Goal: Task Accomplishment & Management: Complete application form

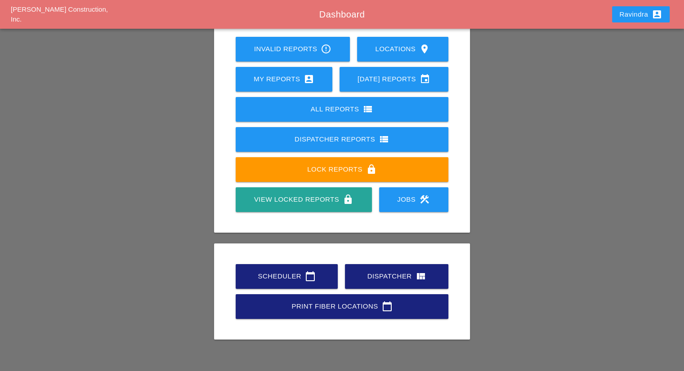
scroll to position [70, 0]
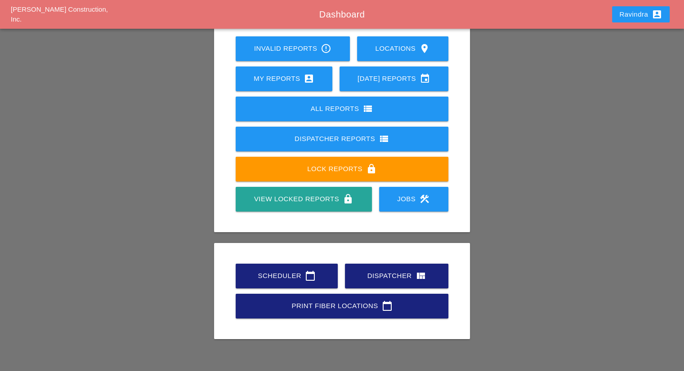
click at [291, 281] on link "Scheduler calendar_today" at bounding box center [287, 276] width 102 height 25
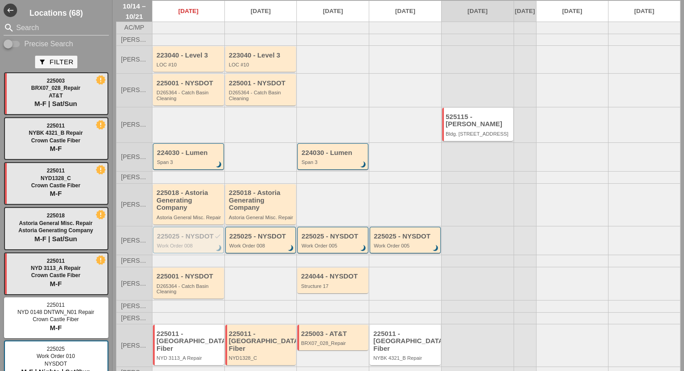
scroll to position [54, 0]
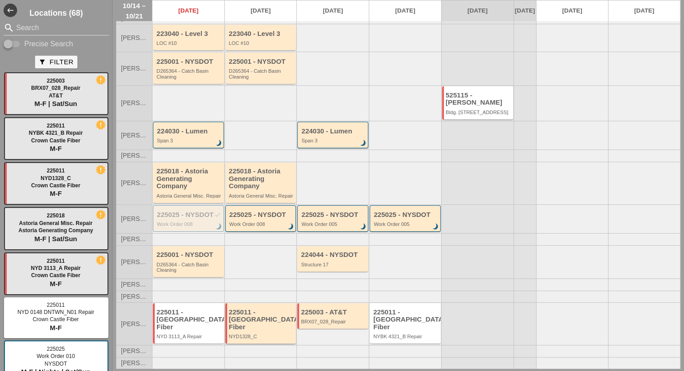
click at [276, 319] on div "225011 - [GEOGRAPHIC_DATA] Fiber" at bounding box center [261, 320] width 65 height 22
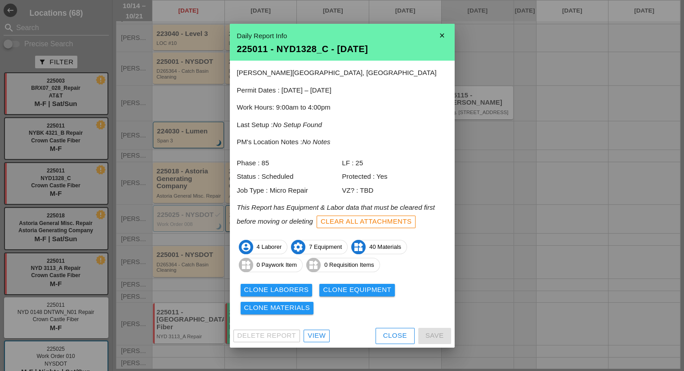
click at [313, 336] on div "View" at bounding box center [316, 336] width 18 height 10
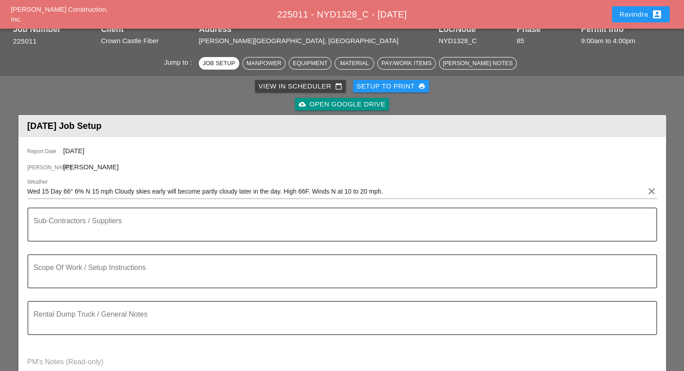
scroll to position [90, 0]
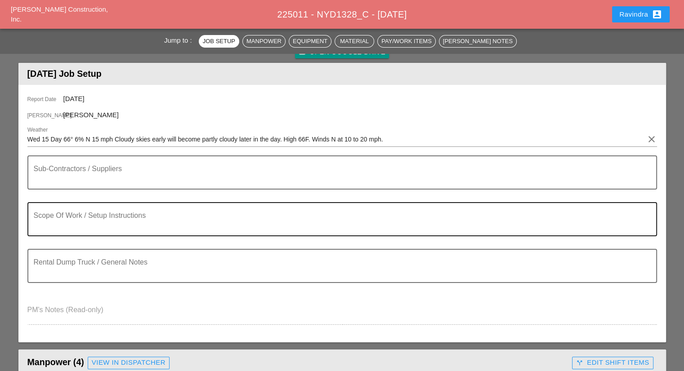
click at [70, 216] on textarea "Scope Of Work / Setup Instructions" at bounding box center [339, 225] width 610 height 22
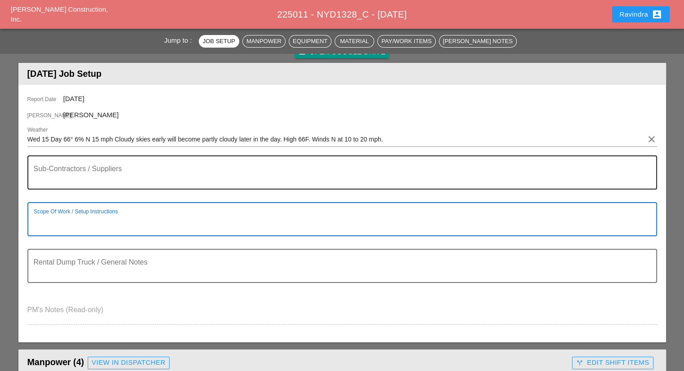
paste textarea "Scope of Work [DATE]: 1) Remove existing Crown Castle handhole to allow install…"
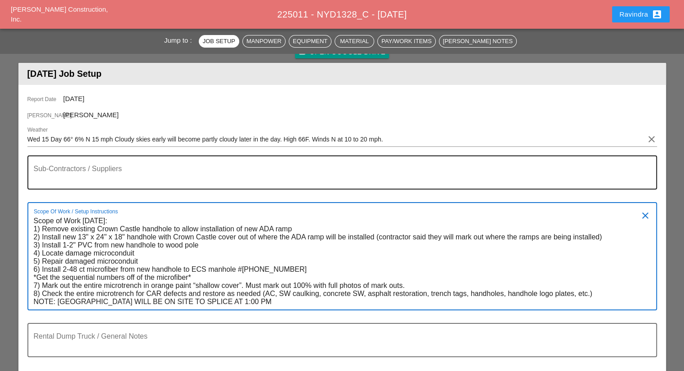
type textarea "Scope of Work [DATE]: 1) Remove existing Crown Castle handhole to allow install…"
click at [103, 164] on div "Sub-Contractors / Suppliers" at bounding box center [339, 172] width 610 height 32
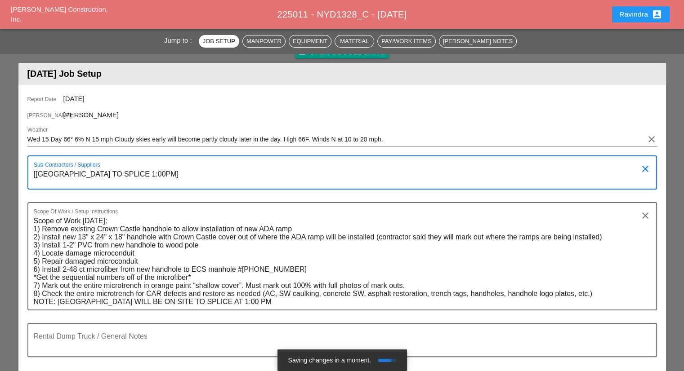
type textarea "[[GEOGRAPHIC_DATA] TO SPLICE 1:00PM]"
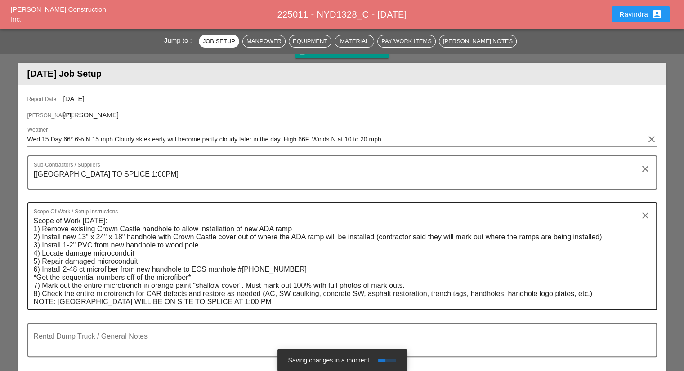
click at [275, 299] on textarea "Scope of Work [DATE]: 1) Remove existing Crown Castle handhole to allow install…" at bounding box center [339, 262] width 610 height 96
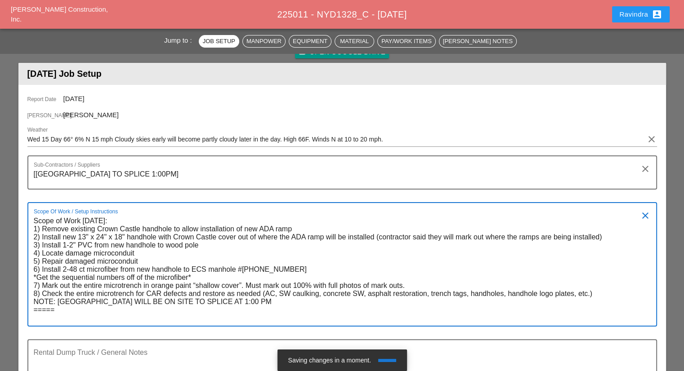
paste textarea "PROTECTED 9AM-4PM (INT) 9AM-2PM (MIDBLOCKS)"
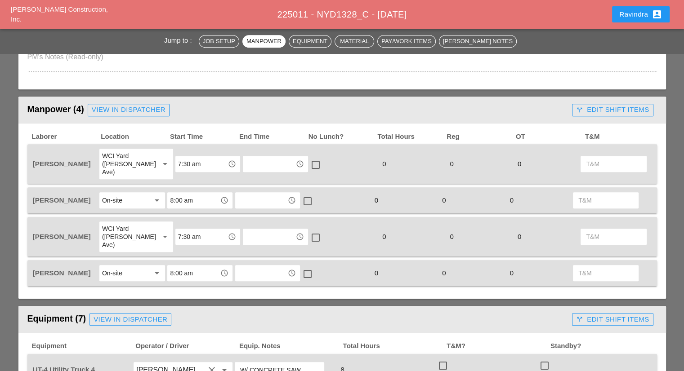
scroll to position [495, 0]
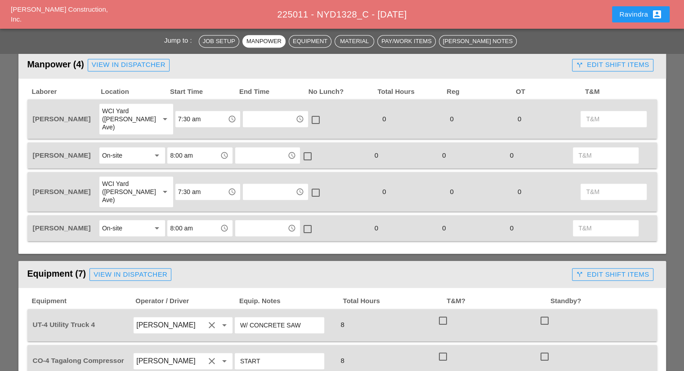
type textarea "Scope of Work [DATE]: 1) Remove existing Crown Castle handhole to allow install…"
click at [194, 185] on input "7:30 am" at bounding box center [201, 192] width 47 height 14
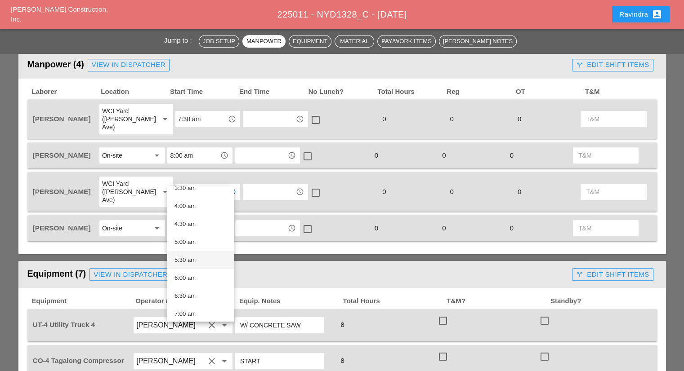
scroll to position [180, 0]
click at [195, 272] on div "7:00 am" at bounding box center [200, 269] width 52 height 11
type input "7:00 am"
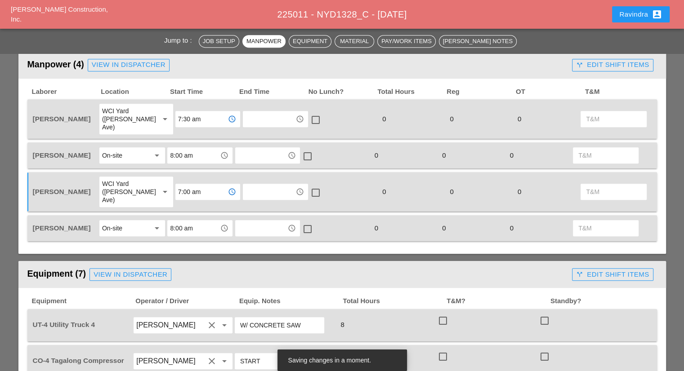
click at [189, 116] on input "7:30 am" at bounding box center [201, 119] width 47 height 14
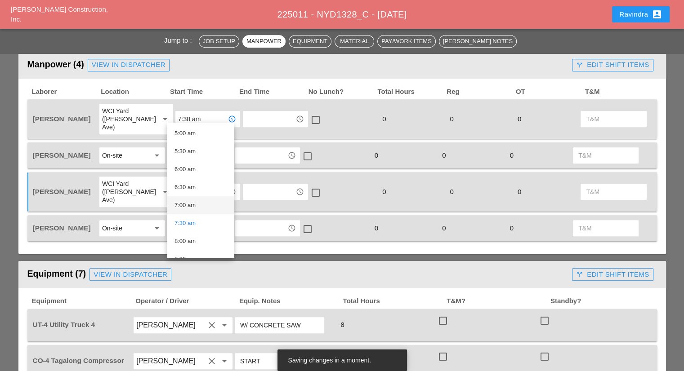
click at [198, 205] on div "7:00 am" at bounding box center [200, 205] width 52 height 11
type input "7:00 am"
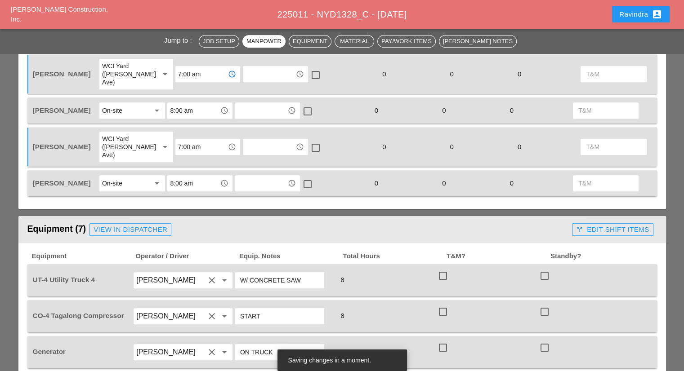
click at [275, 221] on div "Equipment (7) View in Dispatcher" at bounding box center [297, 230] width 541 height 18
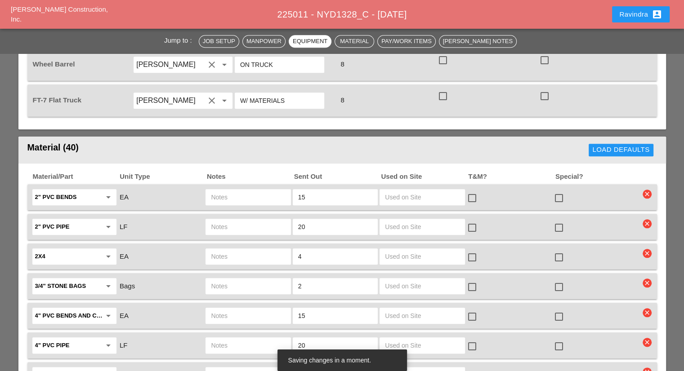
scroll to position [989, 0]
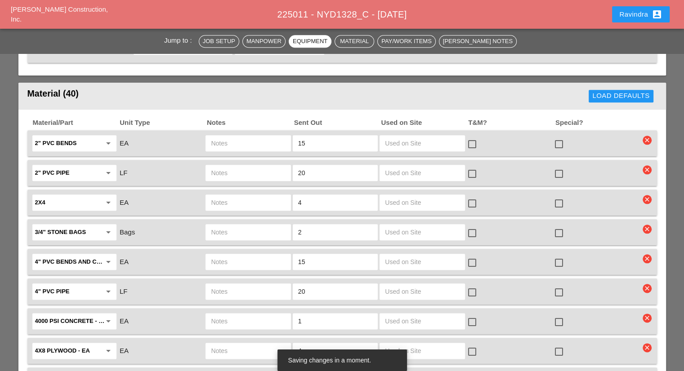
click at [556, 137] on div at bounding box center [558, 144] width 15 height 15
checkbox input "true"
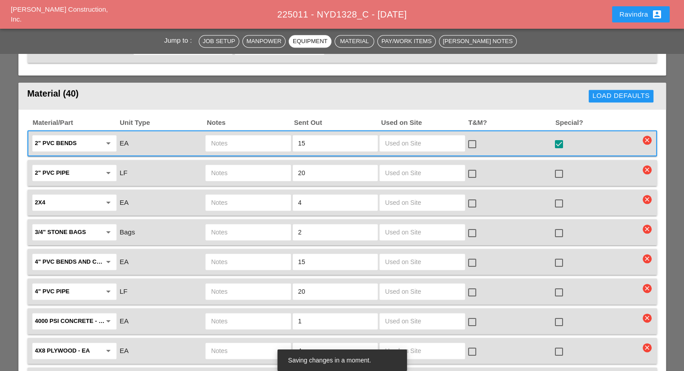
click at [401, 136] on input "text" at bounding box center [422, 143] width 74 height 14
type input "A"
drag, startPoint x: 294, startPoint y: 118, endPoint x: 268, endPoint y: 117, distance: 25.2
click at [268, 134] on div "2" PVC bends arrow_drop_down EA 15 check_box_outline_blank check_box" at bounding box center [335, 143] width 609 height 19
type input "20"
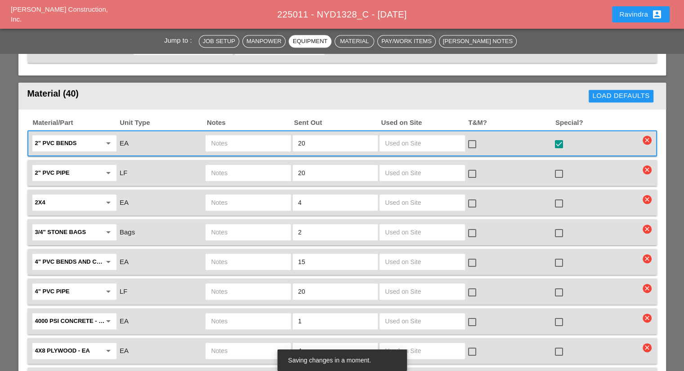
click at [260, 136] on input "text" at bounding box center [248, 143] width 74 height 14
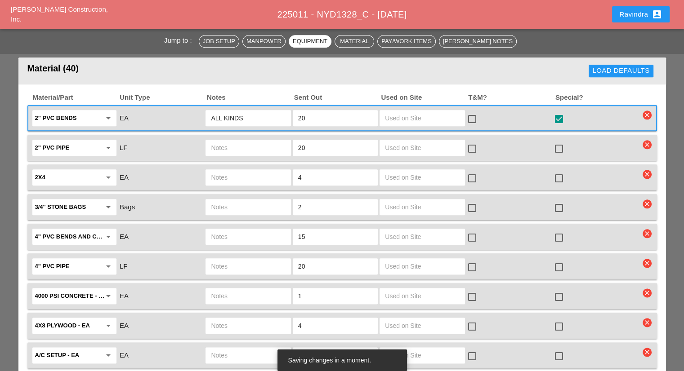
scroll to position [1034, 0]
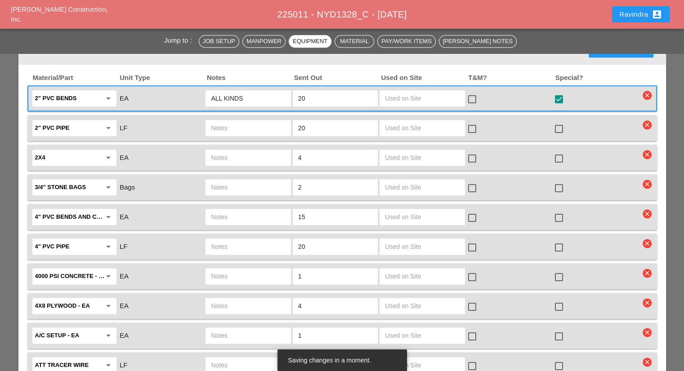
type input "ALL KINDS"
click at [555, 181] on div at bounding box center [558, 188] width 15 height 15
checkbox input "true"
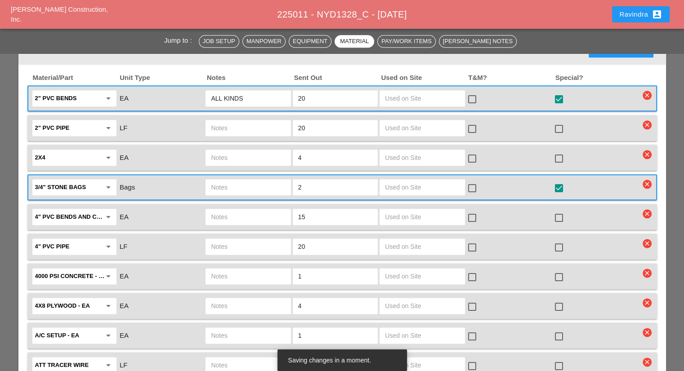
scroll to position [1079, 0]
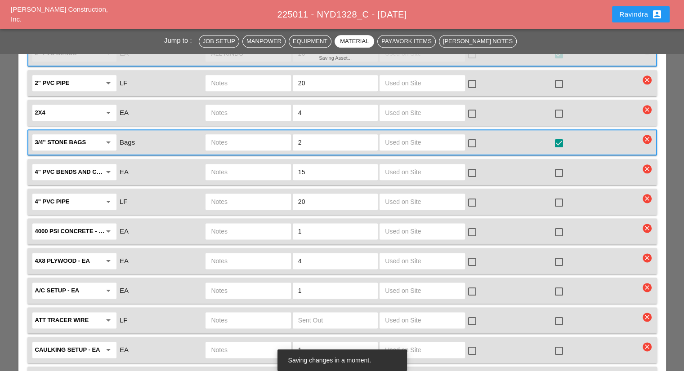
type input "0"
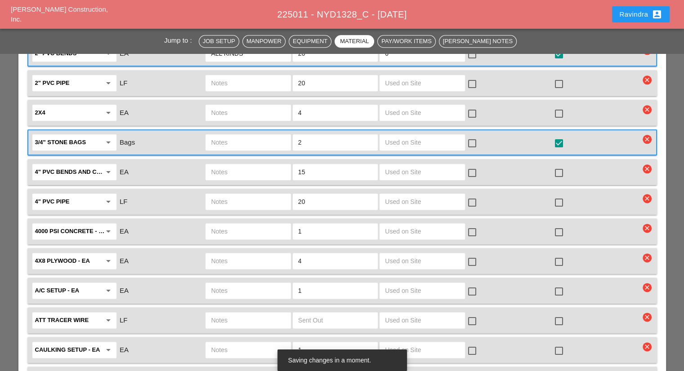
click at [564, 225] on div at bounding box center [558, 232] width 15 height 15
checkbox input "true"
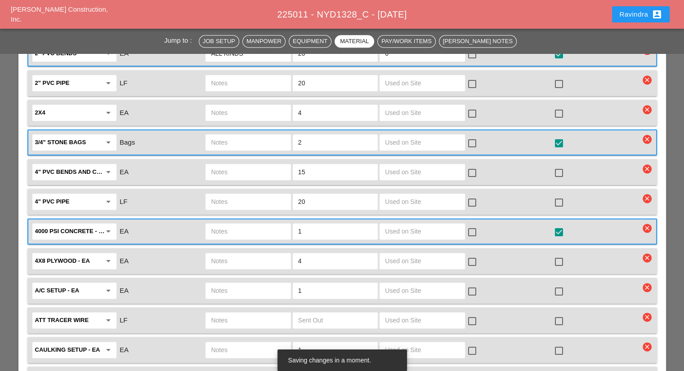
click at [263, 224] on input "text" at bounding box center [248, 231] width 74 height 14
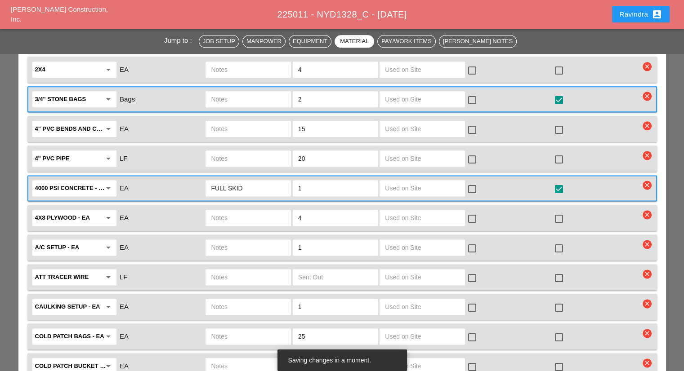
scroll to position [1124, 0]
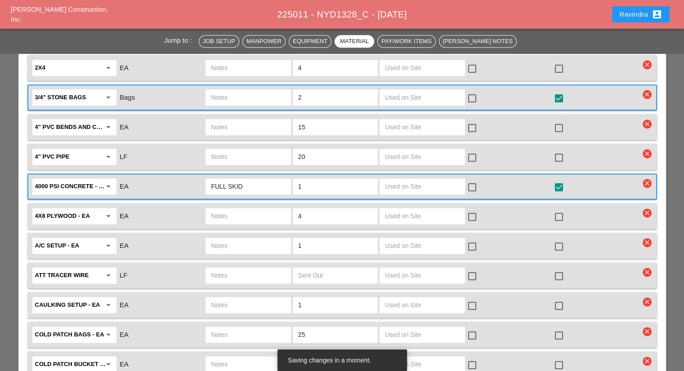
type input "FULL SKID"
click at [557, 209] on div at bounding box center [558, 216] width 15 height 15
checkbox input "true"
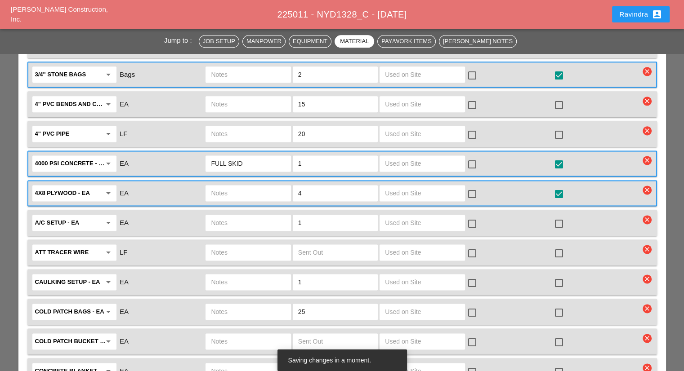
scroll to position [1169, 0]
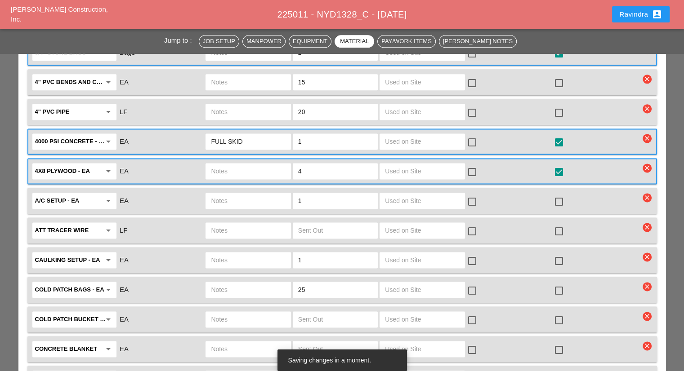
click at [555, 254] on div at bounding box center [558, 261] width 15 height 15
checkbox input "true"
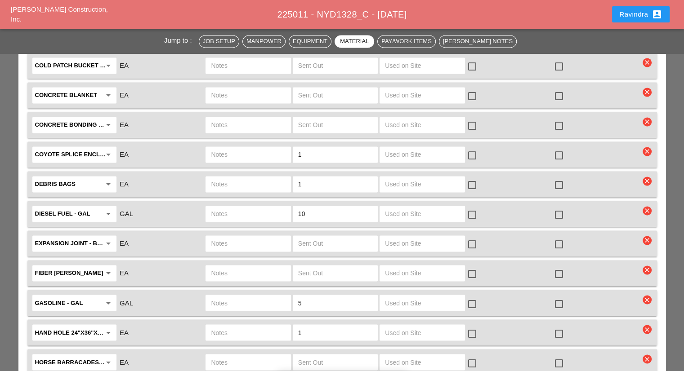
scroll to position [1439, 0]
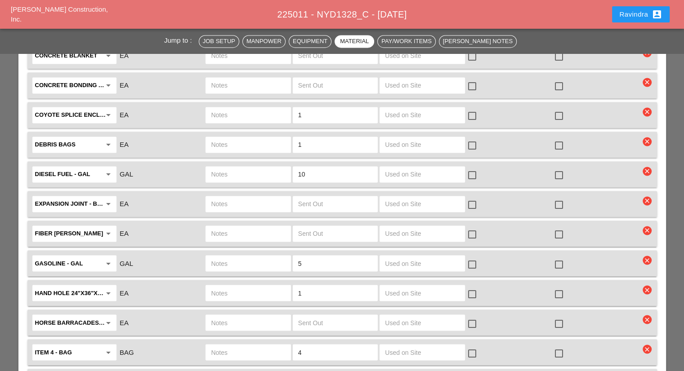
click at [107, 284] on div "Material/Part Unit Type Notes Sent Out Used on Site T&M? Special? 2" PVC bends …" at bounding box center [341, 242] width 629 height 1195
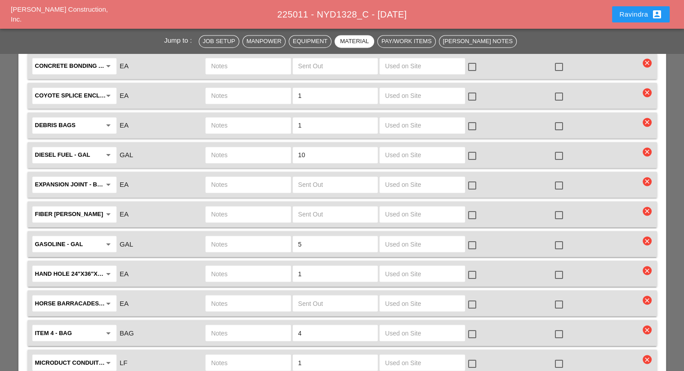
scroll to position [1484, 0]
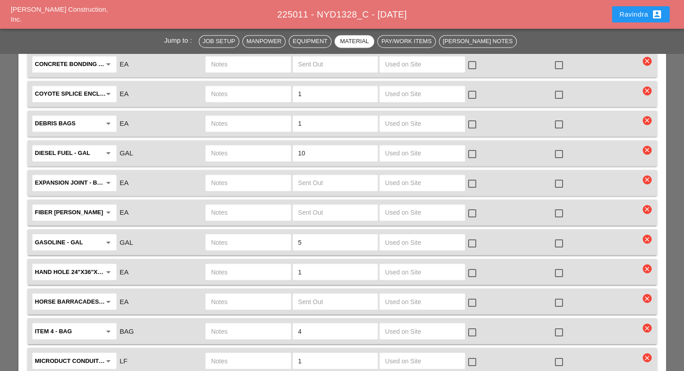
click at [109, 265] on div "Hand Hole 24"X36"X24" arrow_drop_down" at bounding box center [74, 272] width 79 height 14
click at [70, 279] on div "small handhole - EA" at bounding box center [74, 276] width 70 height 11
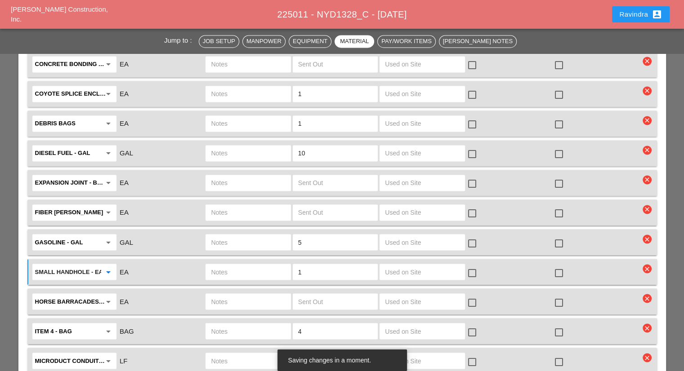
type input "small handhole - EA"
click at [234, 265] on input "text" at bounding box center [248, 272] width 74 height 14
type input "SMALL CROWN CASTLE HH"
click at [558, 265] on div at bounding box center [558, 272] width 15 height 15
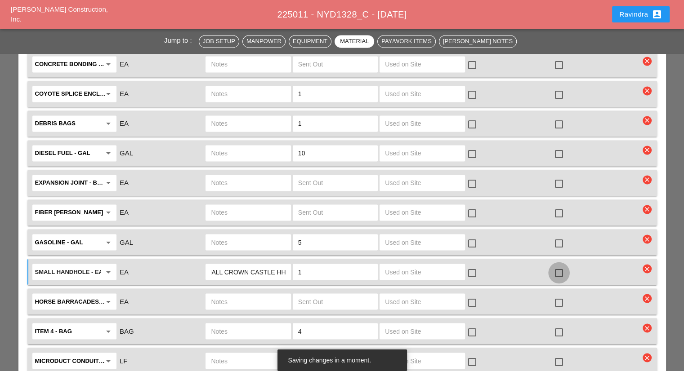
checkbox input "true"
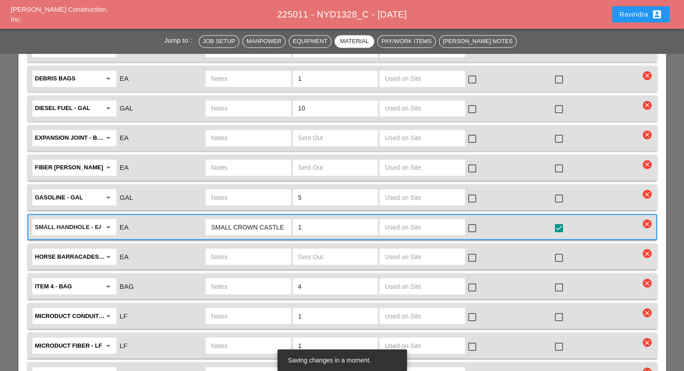
scroll to position [1573, 0]
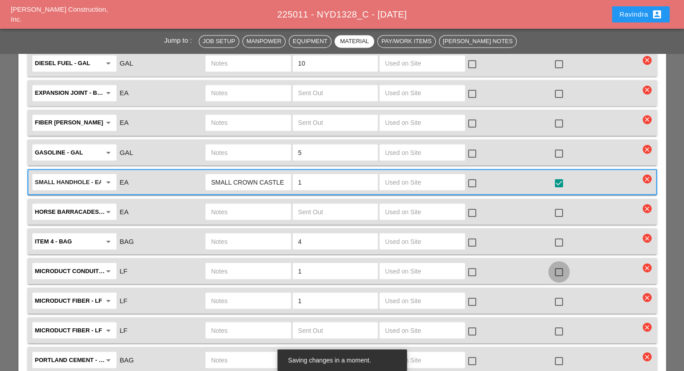
click at [556, 264] on div at bounding box center [558, 271] width 15 height 15
checkbox input "true"
click at [238, 264] on input "text" at bounding box center [248, 271] width 74 height 14
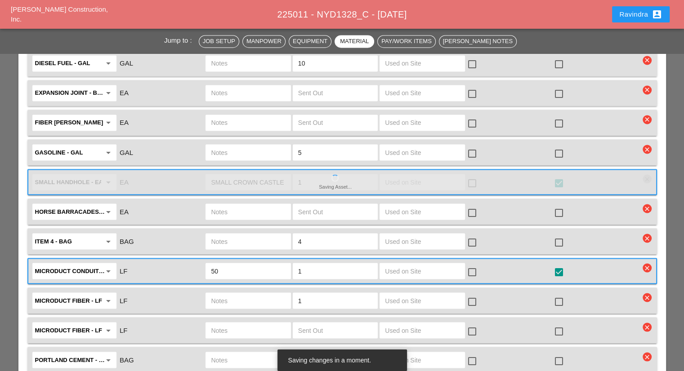
type input "5"
type input "7-TUB"
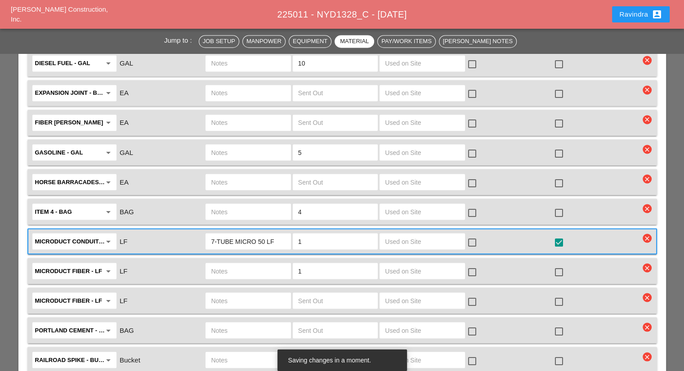
type input "7-TUBE MICRO 50 LF"
click at [266, 264] on input "text" at bounding box center [248, 271] width 74 height 14
type input "48 CT FIBER REEL"
click at [557, 264] on div at bounding box center [558, 271] width 15 height 15
checkbox input "true"
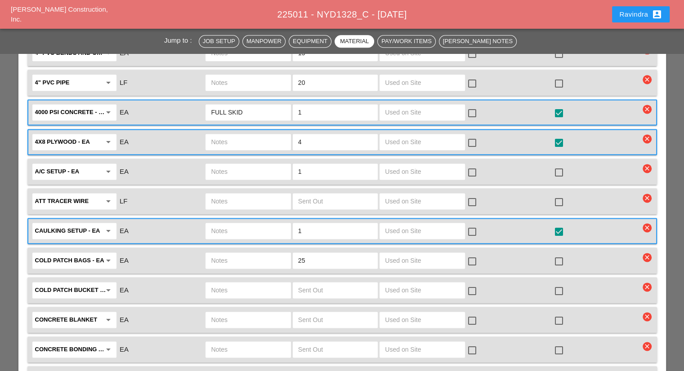
scroll to position [1214, 0]
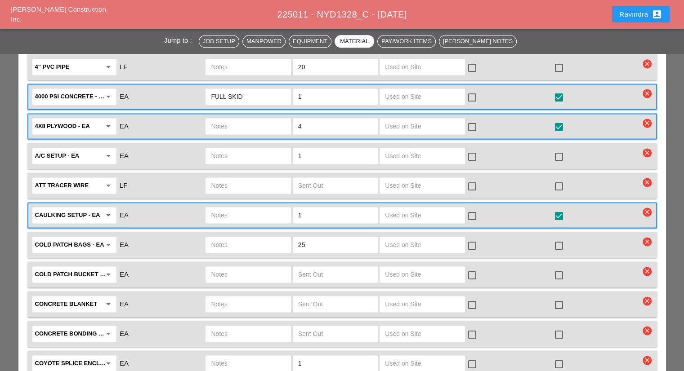
drag, startPoint x: 290, startPoint y: 216, endPoint x: 257, endPoint y: 215, distance: 32.8
click at [257, 236] on div "Cold Patch Bags - EA arrow_drop_down EA 25 check_box_outline_blank check_box_ou…" at bounding box center [335, 245] width 609 height 19
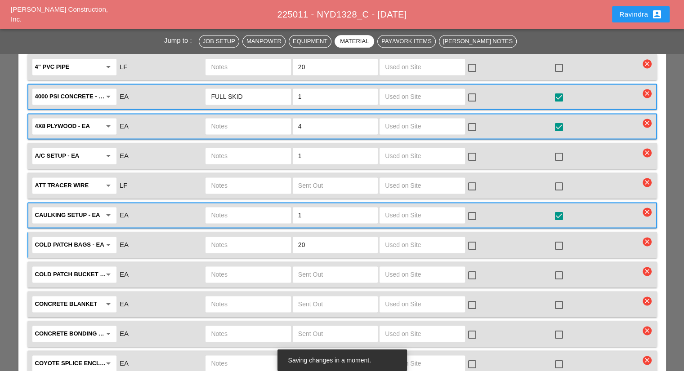
type input "20"
click at [561, 238] on div at bounding box center [558, 245] width 15 height 15
checkbox input "true"
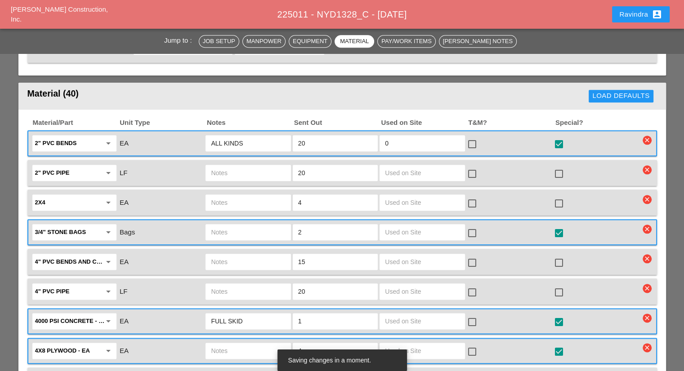
scroll to position [944, 0]
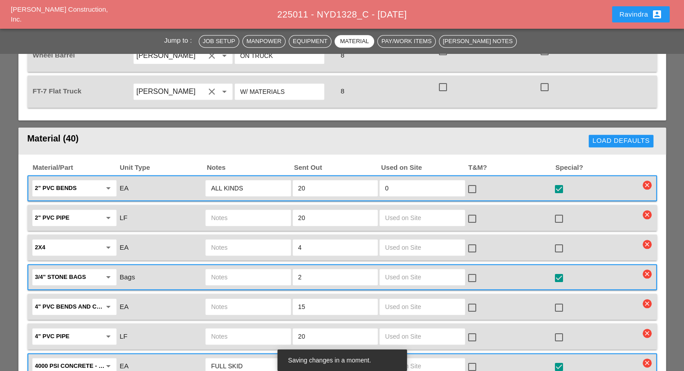
drag, startPoint x: 370, startPoint y: 165, endPoint x: 357, endPoint y: 166, distance: 13.1
click at [357, 179] on div "2" PVC bends arrow_drop_down EA ALL KINDS 20 0 check_box_outline_blank check_bo…" at bounding box center [335, 188] width 609 height 19
type input "20"
drag, startPoint x: 405, startPoint y: 166, endPoint x: 370, endPoint y: 166, distance: 34.2
click at [370, 179] on div "2" PVC bends arrow_drop_down EA ALL KINDS 20 0 check_box_outline_blank check_bo…" at bounding box center [335, 188] width 609 height 19
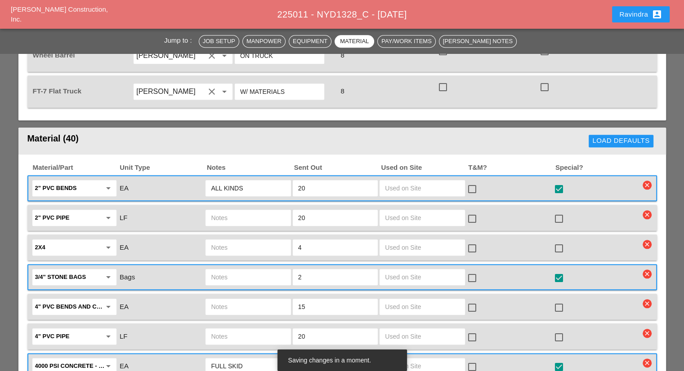
click at [401, 132] on div "Load Defaults" at bounding box center [494, 141] width 325 height 18
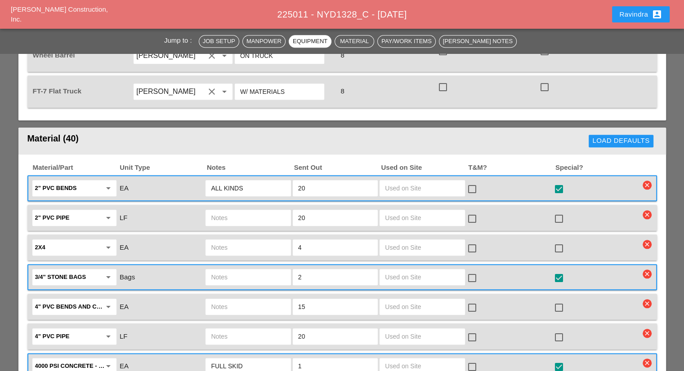
drag, startPoint x: 306, startPoint y: 255, endPoint x: 261, endPoint y: 249, distance: 45.4
click at [261, 268] on div "3/4" stone bags arrow_drop_down Bags 2 check_box_outline_blank check_box star_o…" at bounding box center [335, 277] width 609 height 19
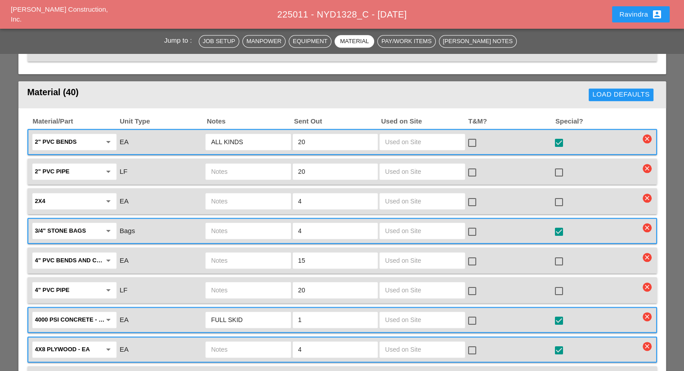
scroll to position [989, 0]
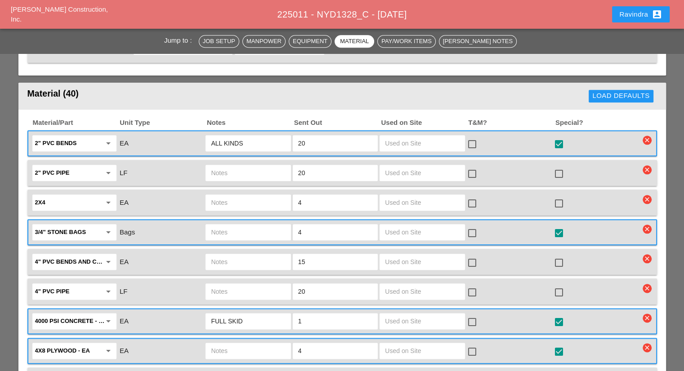
drag, startPoint x: 308, startPoint y: 204, endPoint x: 266, endPoint y: 205, distance: 42.7
click at [266, 223] on div "3/4" stone bags arrow_drop_down Bags 4 check_box_outline_blank check_box star_o…" at bounding box center [335, 232] width 609 height 19
type input "2"
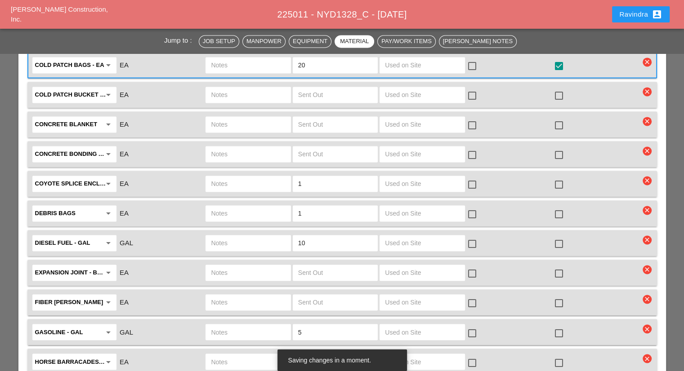
scroll to position [1439, 0]
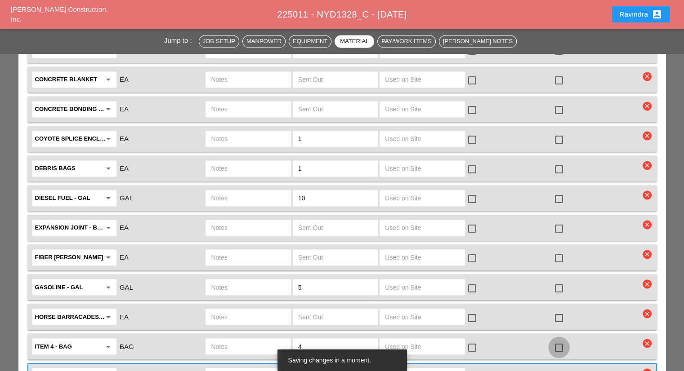
click at [552, 340] on div at bounding box center [558, 347] width 15 height 15
checkbox input "true"
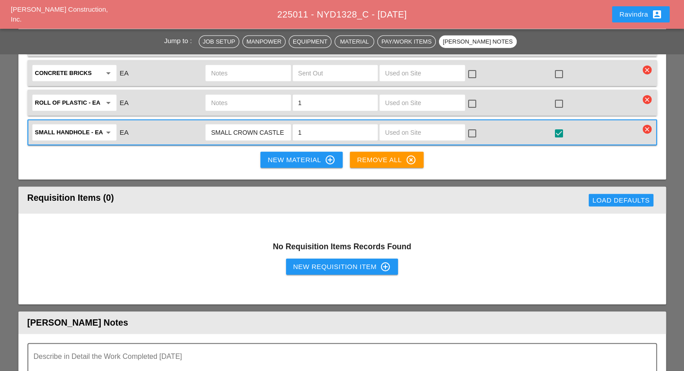
scroll to position [2023, 0]
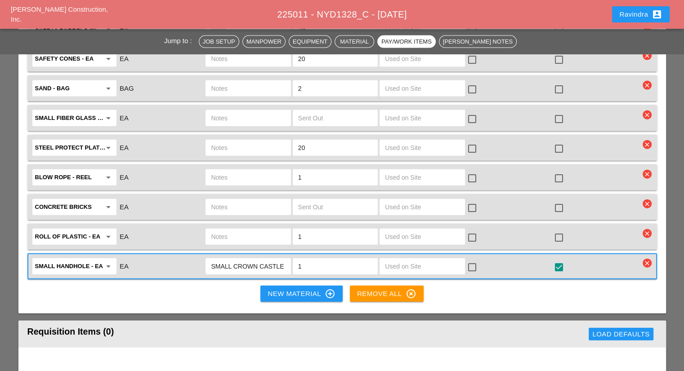
click at [275, 289] on div "New Material control_point" at bounding box center [300, 294] width 67 height 11
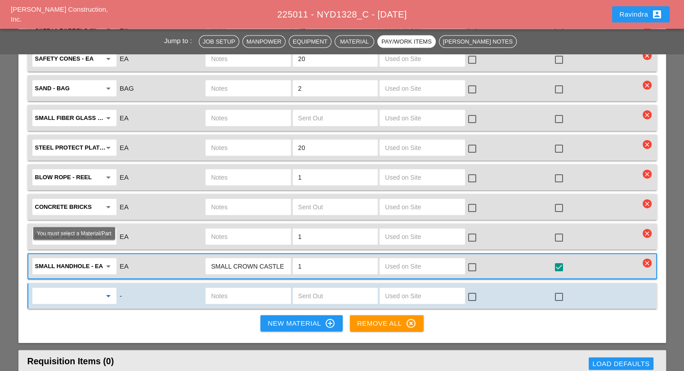
click at [86, 289] on input "text" at bounding box center [68, 296] width 66 height 14
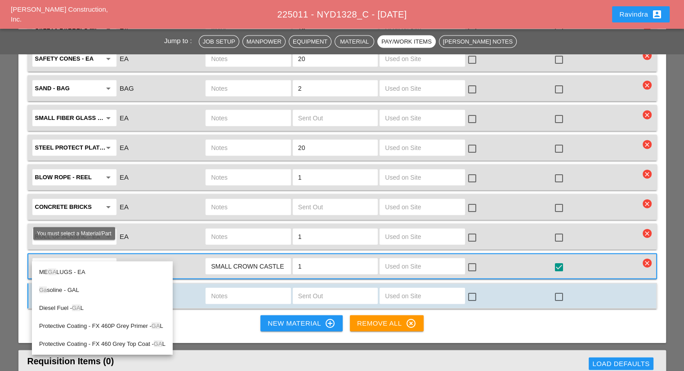
type input "G"
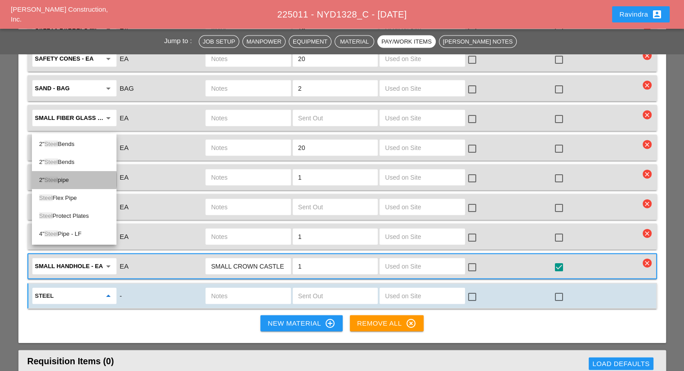
click at [70, 183] on div "2" Steel pipe" at bounding box center [74, 180] width 70 height 11
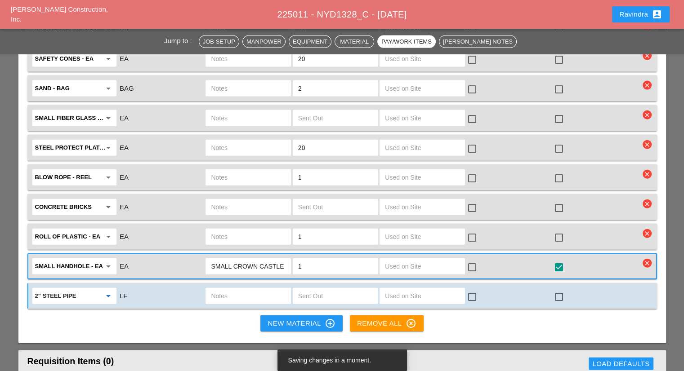
type input "2" Steel pipe"
click at [316, 289] on input "text" at bounding box center [335, 296] width 74 height 14
type input "25"
click at [561, 290] on div at bounding box center [558, 297] width 15 height 15
checkbox input "true"
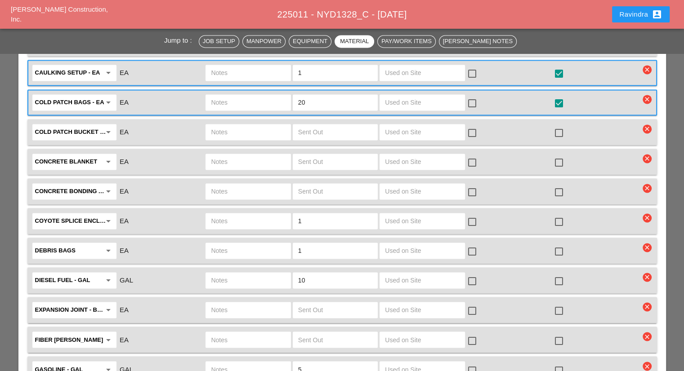
scroll to position [1394, 0]
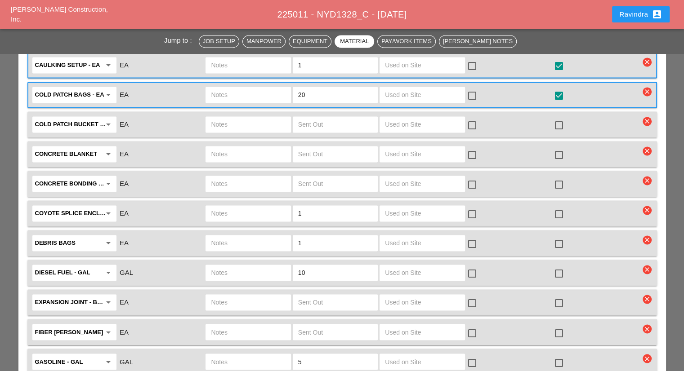
click at [243, 206] on input "text" at bounding box center [248, 213] width 74 height 14
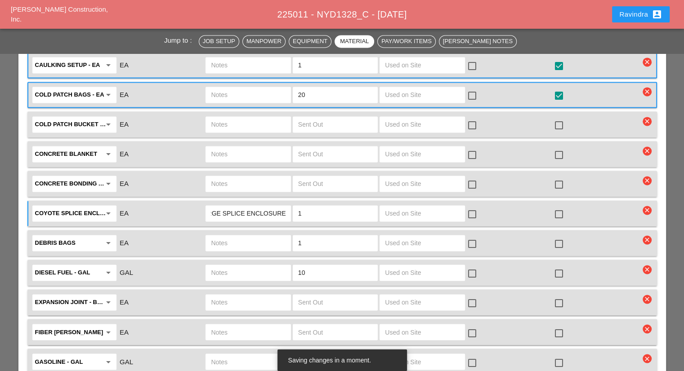
type input "LARGE SPLICE ENCLOSURE"
click at [559, 207] on div at bounding box center [558, 214] width 15 height 15
checkbox input "true"
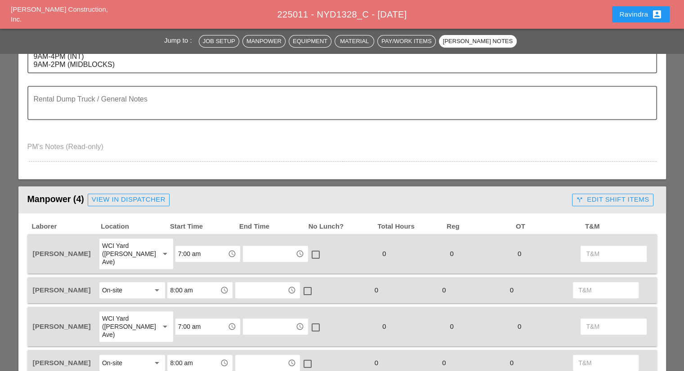
scroll to position [180, 0]
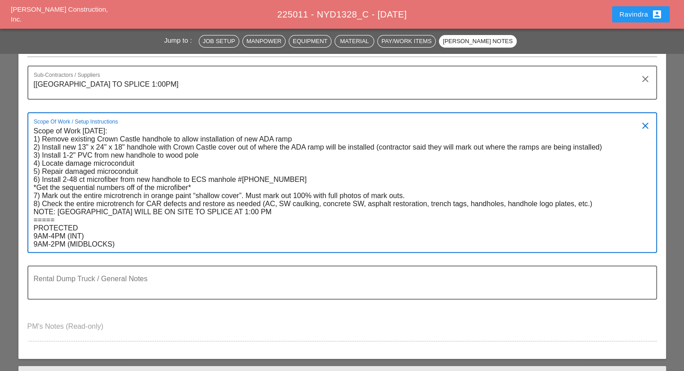
drag, startPoint x: 605, startPoint y: 146, endPoint x: 236, endPoint y: 143, distance: 368.6
click at [236, 143] on textarea "Scope of Work [DATE]: 1) Remove existing Crown Castle handhole to allow install…" at bounding box center [339, 188] width 610 height 128
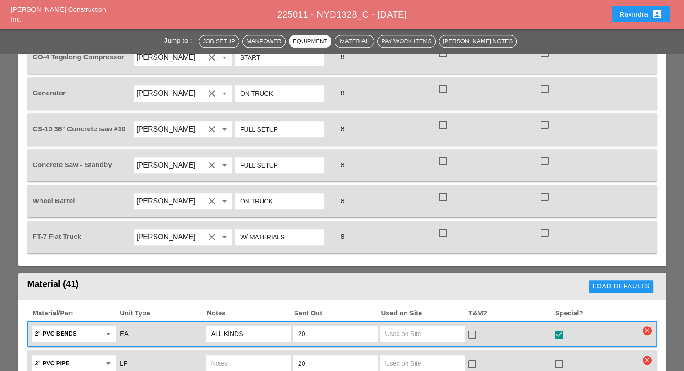
scroll to position [899, 0]
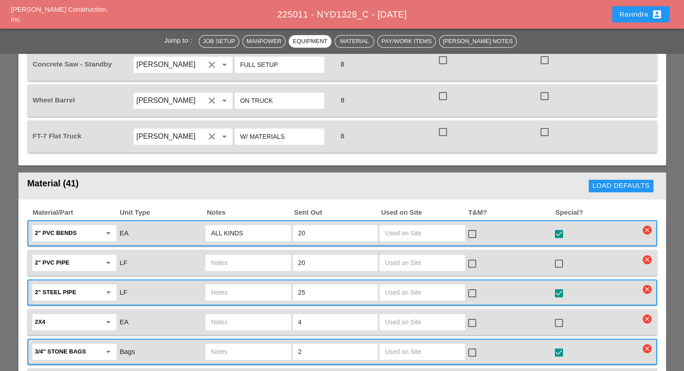
type textarea "Scope of Work [DATE]: 1) Remove existing Crown Castle handhole to allow install…"
drag, startPoint x: 315, startPoint y: 209, endPoint x: 273, endPoint y: 208, distance: 41.8
click at [273, 224] on div "2" PVC bends arrow_drop_down EA ALL KINDS 20 check_box_outline_blank check_box …" at bounding box center [335, 233] width 609 height 19
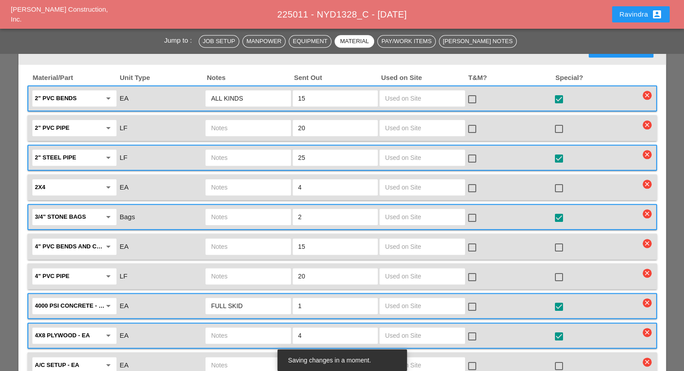
scroll to position [989, 0]
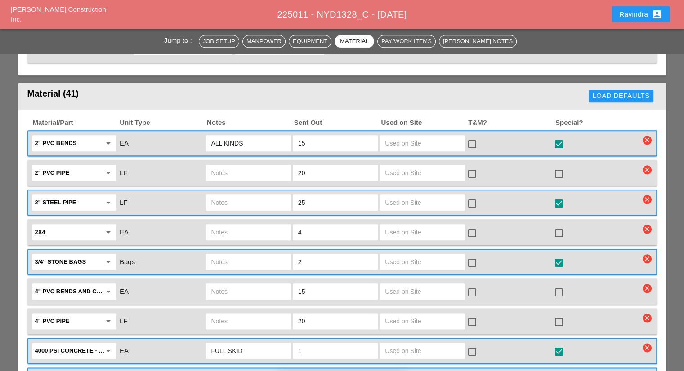
type input "15"
drag, startPoint x: 316, startPoint y: 178, endPoint x: 285, endPoint y: 178, distance: 31.5
click at [285, 193] on div "2" Steel pipe arrow_drop_down LF 25 check_box_outline_blank check_box star_outl…" at bounding box center [335, 202] width 609 height 19
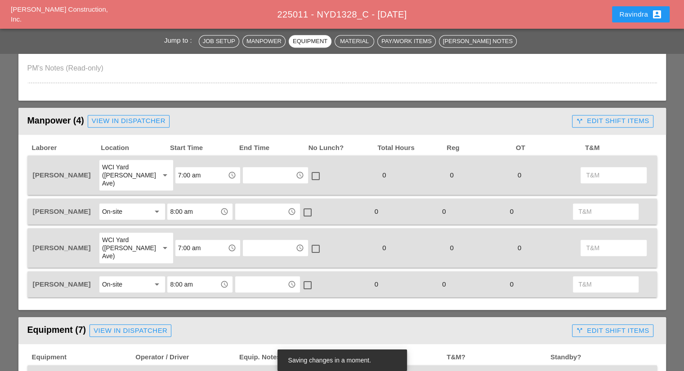
scroll to position [405, 0]
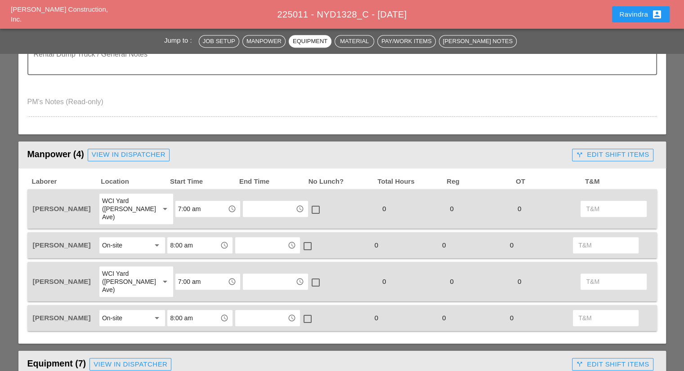
type input "10"
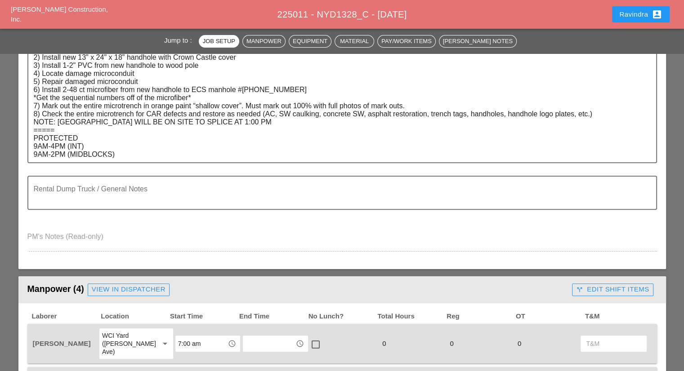
scroll to position [90, 0]
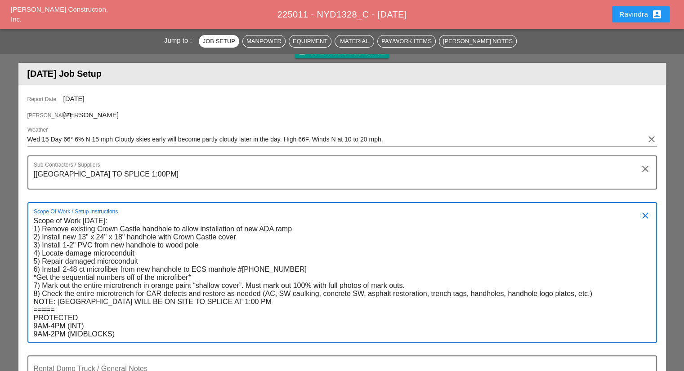
click at [219, 248] on textarea "Scope of Work [DATE]: 1) Remove existing Crown Castle handhole to allow install…" at bounding box center [339, 278] width 610 height 128
drag, startPoint x: 309, startPoint y: 246, endPoint x: 208, endPoint y: 246, distance: 101.1
click at [208, 246] on textarea "Scope of Work [DATE]: 1) Remove existing Crown Castle handhole to allow install…" at bounding box center [339, 278] width 610 height 128
type textarea "Scope of Work [DATE]: 1) Remove existing Crown Castle handhole to allow install…"
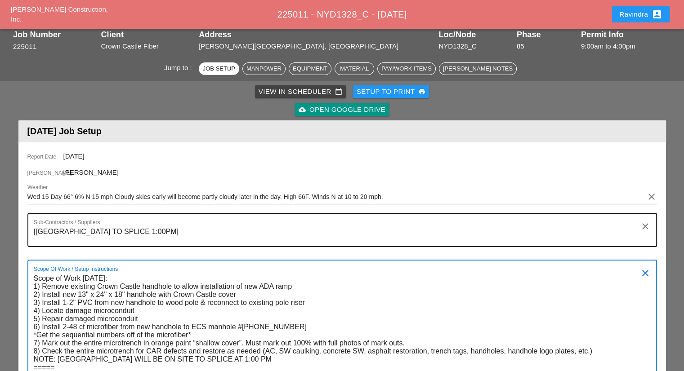
scroll to position [0, 0]
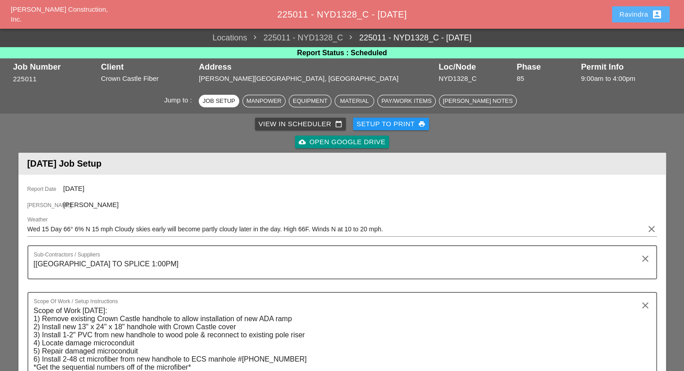
click at [639, 15] on div "Ravindra account_box" at bounding box center [640, 14] width 43 height 11
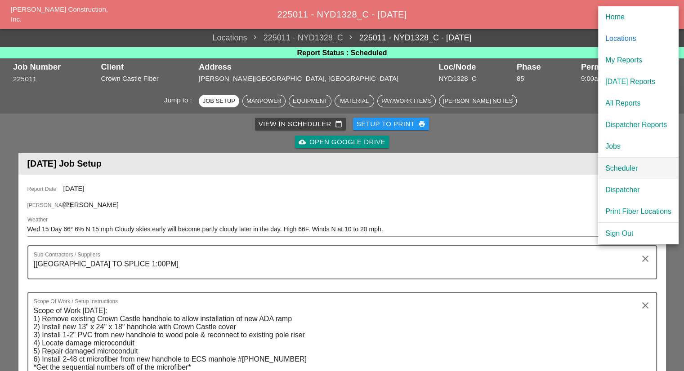
click at [620, 166] on div "Scheduler" at bounding box center [638, 168] width 66 height 11
